Goal: Task Accomplishment & Management: Manage account settings

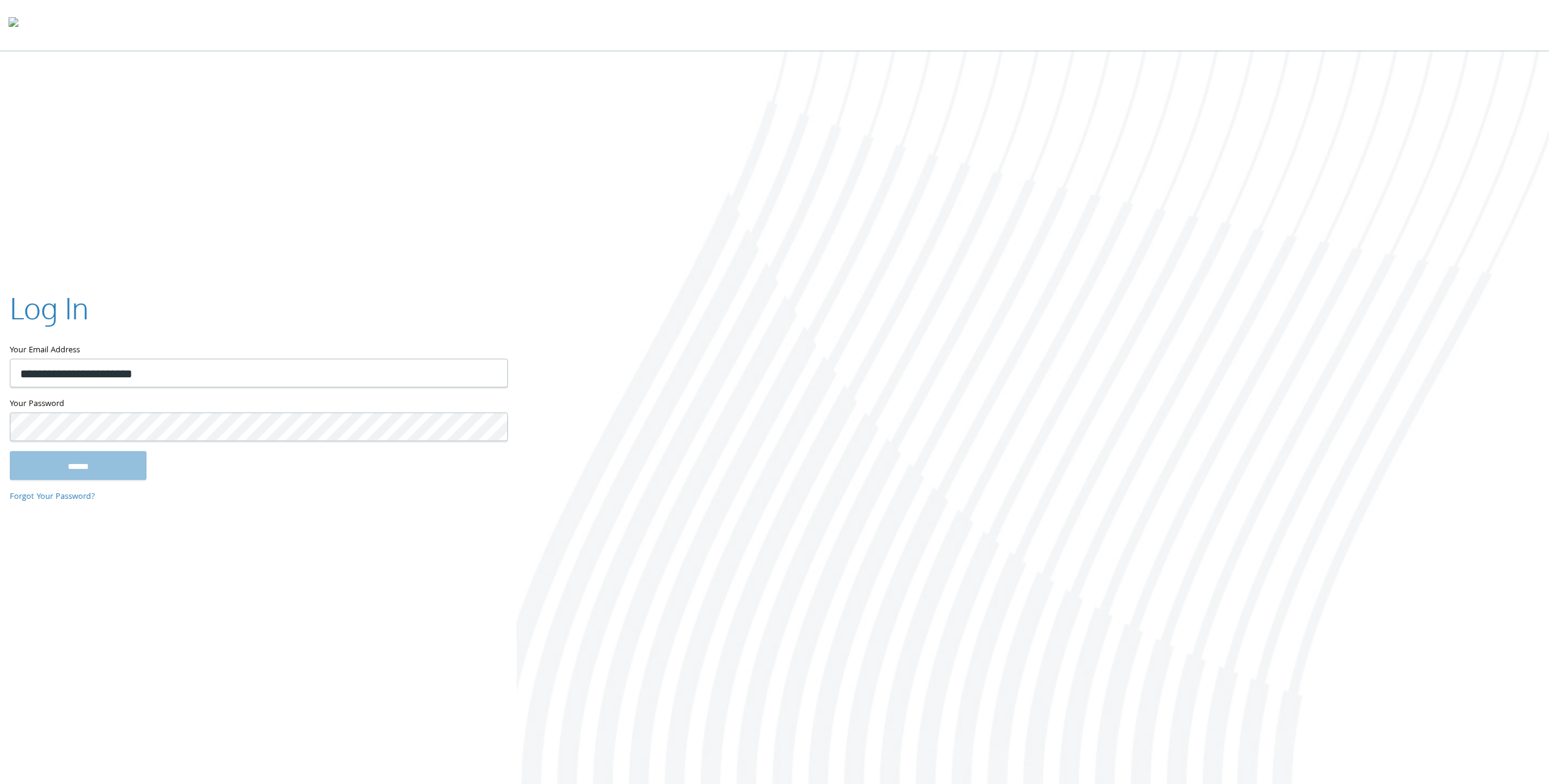
type input "**********"
click at [10, 451] on input "******" at bounding box center [78, 465] width 136 height 29
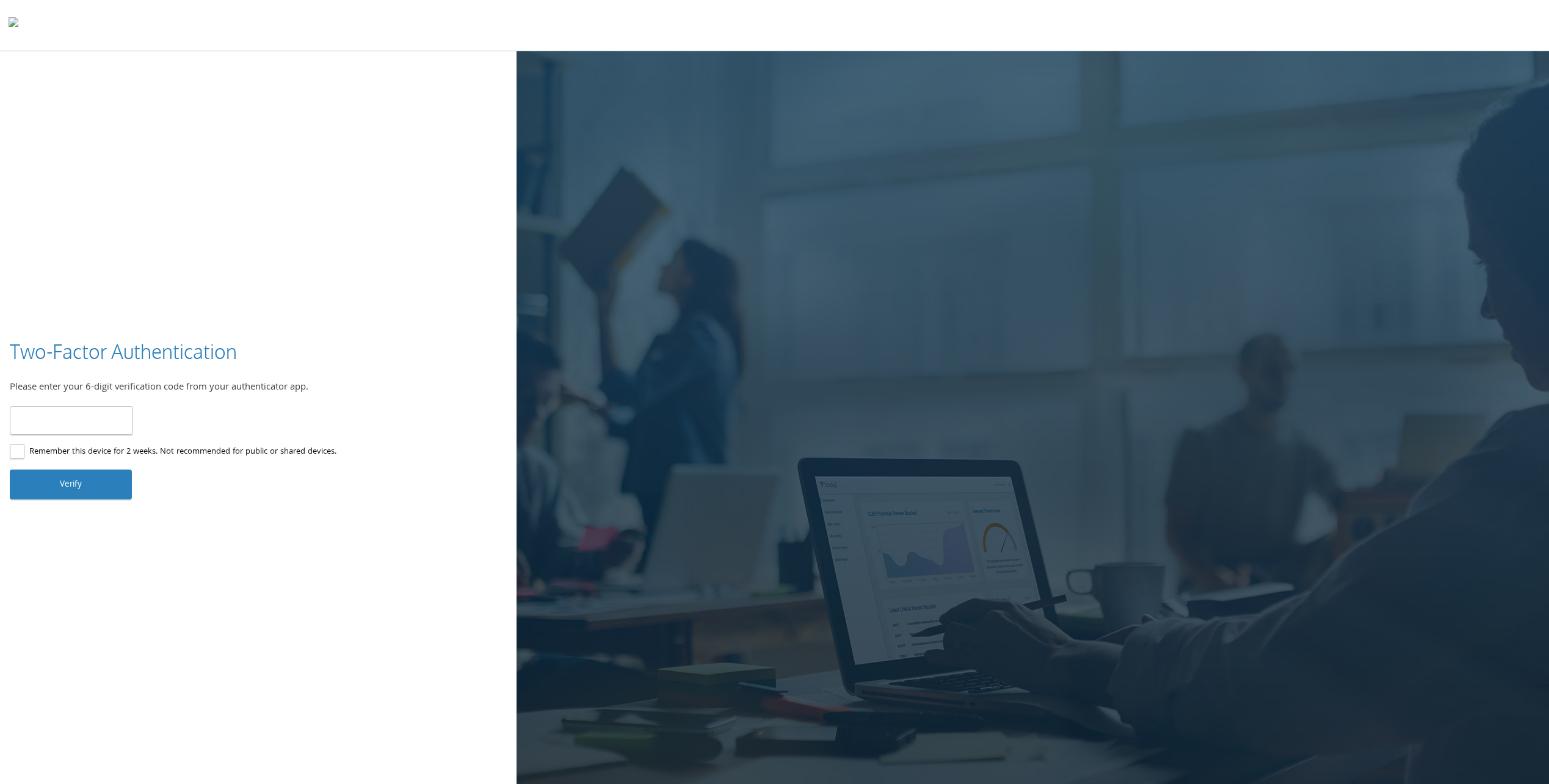
type input "******"
